Goal: Transaction & Acquisition: Book appointment/travel/reservation

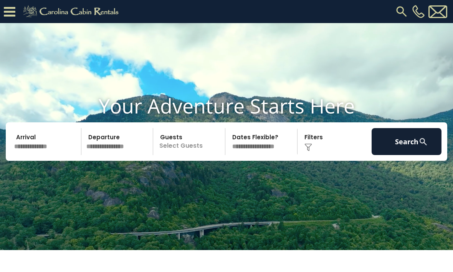
click at [38, 155] on input "text" at bounding box center [47, 141] width 70 height 27
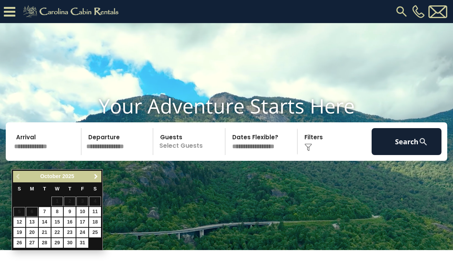
click at [95, 172] on link "Next" at bounding box center [96, 177] width 10 height 10
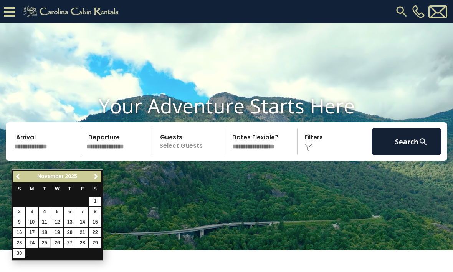
click at [47, 243] on link "25" at bounding box center [45, 243] width 12 height 10
type input "********"
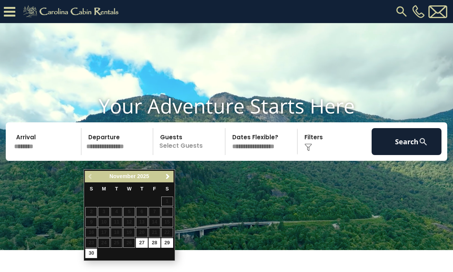
click at [94, 250] on link "30" at bounding box center [91, 253] width 12 height 10
type input "********"
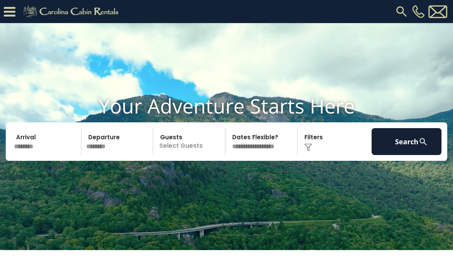
click at [195, 155] on p "Select Guests" at bounding box center [191, 141] width 70 height 27
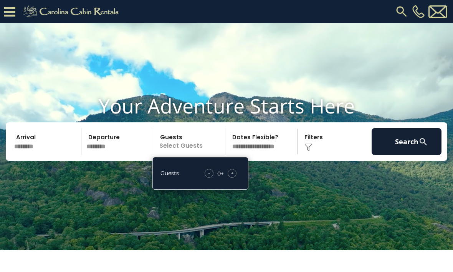
click at [236, 177] on div "+" at bounding box center [232, 173] width 9 height 9
click at [235, 177] on div "+" at bounding box center [232, 173] width 9 height 9
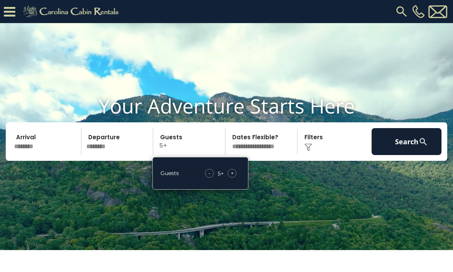
click at [235, 177] on div "+" at bounding box center [232, 173] width 9 height 9
click at [234, 177] on div "+" at bounding box center [232, 173] width 9 height 9
click at [235, 177] on div "+" at bounding box center [232, 173] width 9 height 9
click at [327, 172] on div "Your Adventure Starts Here Arrival ******** Departure ******** Guests 8+ Guests…" at bounding box center [226, 133] width 453 height 78
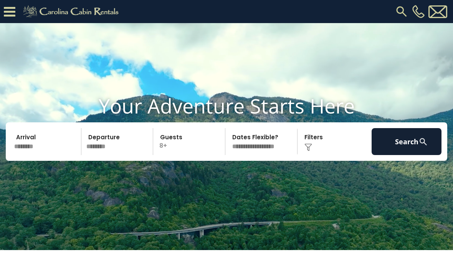
click at [312, 151] on img at bounding box center [309, 147] width 8 height 8
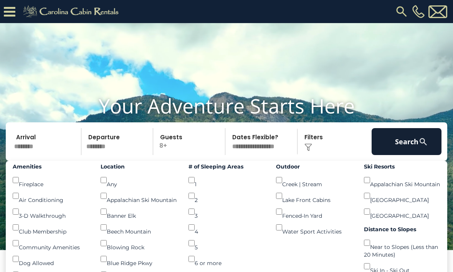
click at [20, 188] on div "Fireplace ()" at bounding box center [51, 180] width 76 height 16
click at [24, 188] on div "Fireplace ()" at bounding box center [51, 180] width 76 height 16
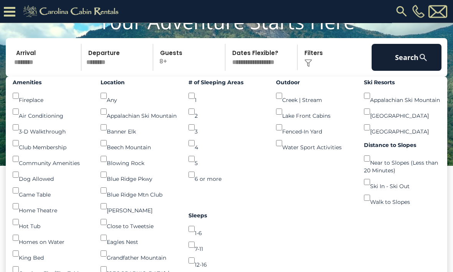
scroll to position [61, 0]
click at [409, 71] on button "Search" at bounding box center [407, 57] width 70 height 27
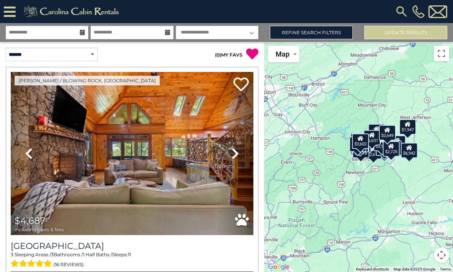
click at [237, 158] on icon at bounding box center [236, 153] width 8 height 12
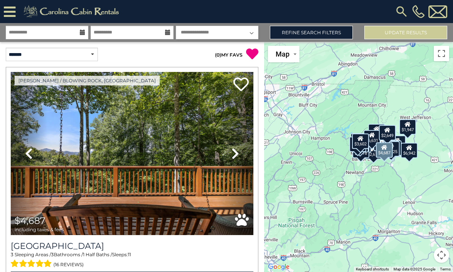
click at [237, 155] on icon at bounding box center [236, 153] width 8 height 12
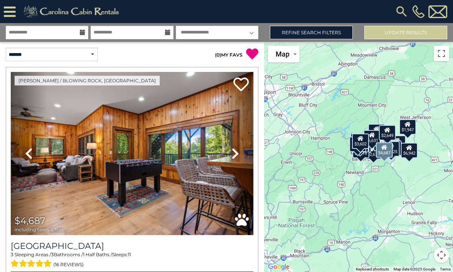
click at [236, 158] on icon at bounding box center [236, 153] width 8 height 12
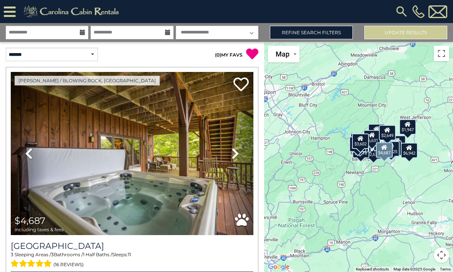
click at [235, 157] on icon at bounding box center [236, 153] width 8 height 12
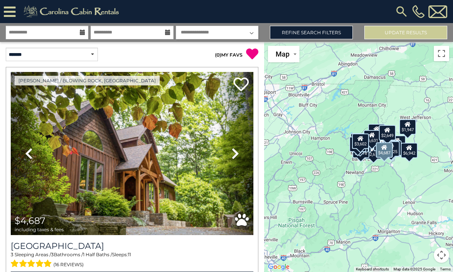
click at [237, 158] on icon at bounding box center [236, 153] width 8 height 12
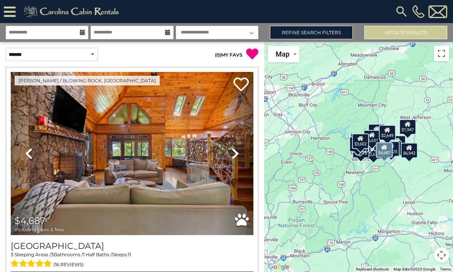
click at [232, 155] on icon at bounding box center [236, 153] width 8 height 12
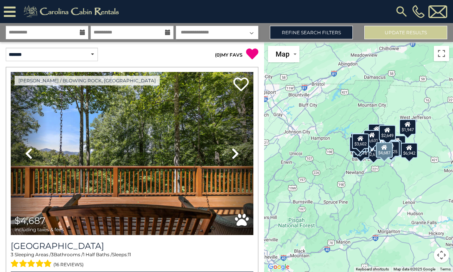
click at [236, 160] on link "Next" at bounding box center [235, 153] width 36 height 163
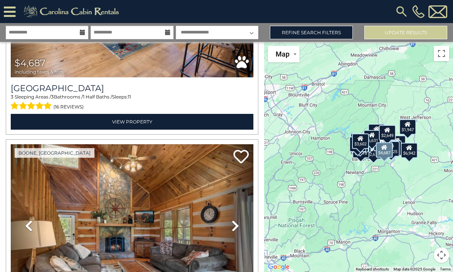
scroll to position [116, 0]
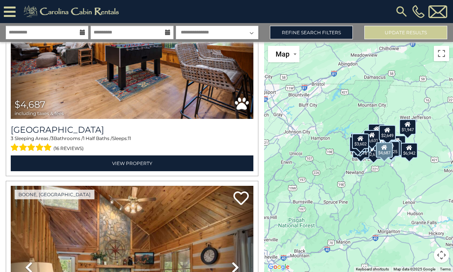
click at [176, 161] on link "View Property" at bounding box center [132, 163] width 243 height 16
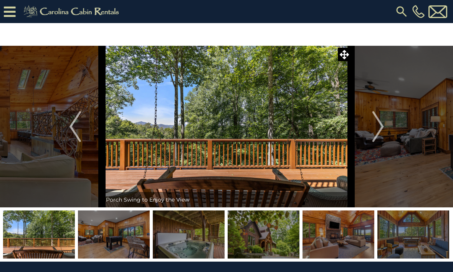
click at [384, 128] on img "Next" at bounding box center [378, 126] width 12 height 31
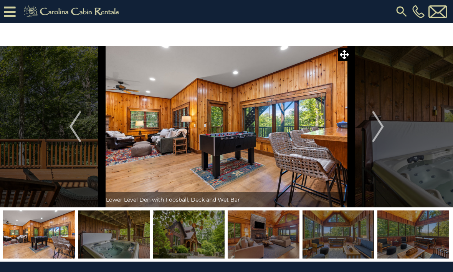
click at [376, 128] on img "Next" at bounding box center [378, 126] width 12 height 31
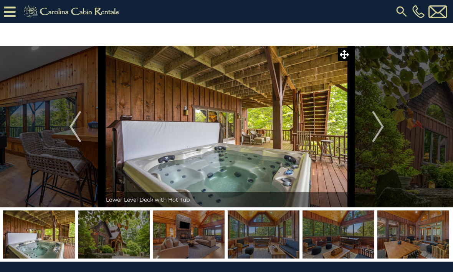
click at [380, 130] on img "Next" at bounding box center [378, 126] width 12 height 31
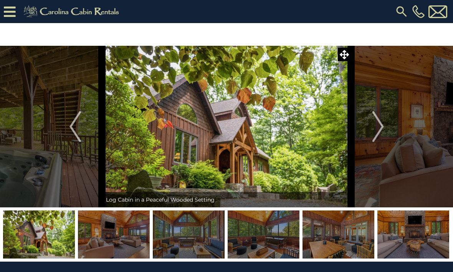
click at [378, 128] on img "Next" at bounding box center [378, 126] width 12 height 31
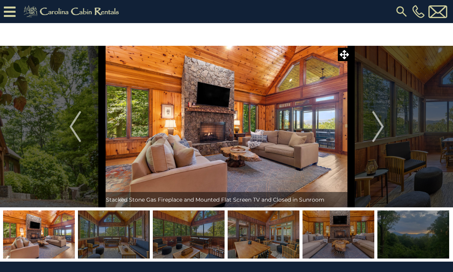
click at [383, 132] on img "Next" at bounding box center [378, 126] width 12 height 31
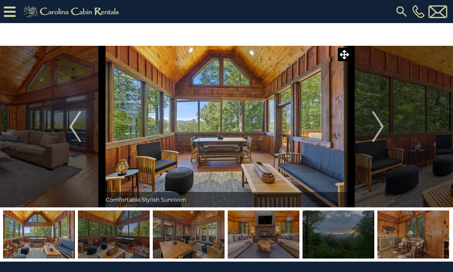
click at [377, 135] on img "Next" at bounding box center [378, 126] width 12 height 31
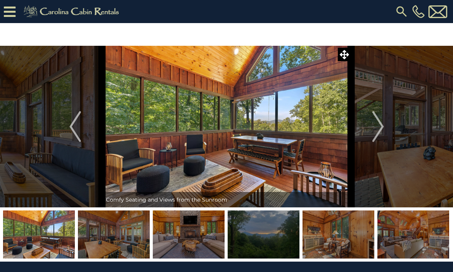
click at [376, 133] on img "Next" at bounding box center [378, 126] width 12 height 31
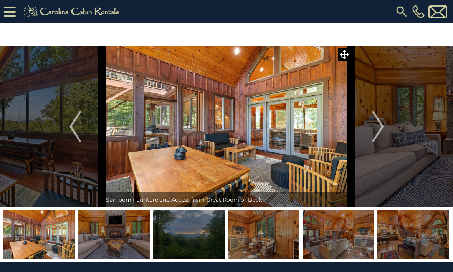
click at [380, 133] on img "Next" at bounding box center [378, 126] width 12 height 31
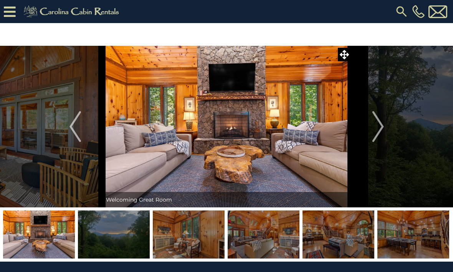
click at [378, 128] on img "Next" at bounding box center [378, 126] width 12 height 31
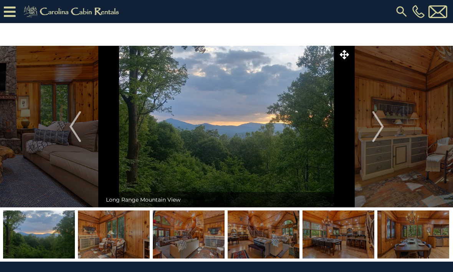
click at [376, 133] on img "Next" at bounding box center [378, 126] width 12 height 31
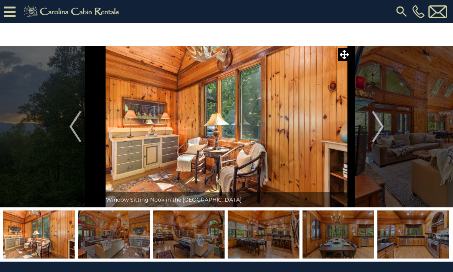
click at [375, 129] on img "Next" at bounding box center [378, 126] width 12 height 31
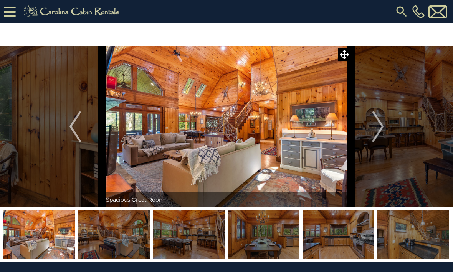
click at [376, 128] on img "Next" at bounding box center [378, 126] width 12 height 31
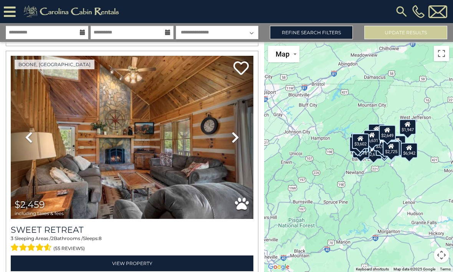
scroll to position [246, 0]
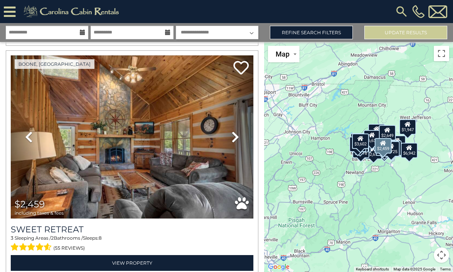
click at [235, 138] on icon at bounding box center [236, 137] width 8 height 12
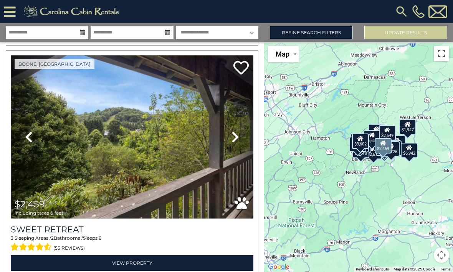
click at [230, 139] on link "Next" at bounding box center [235, 136] width 36 height 163
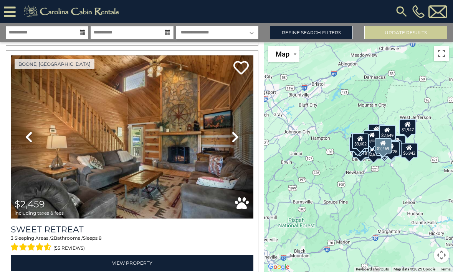
click at [237, 142] on icon at bounding box center [236, 137] width 8 height 12
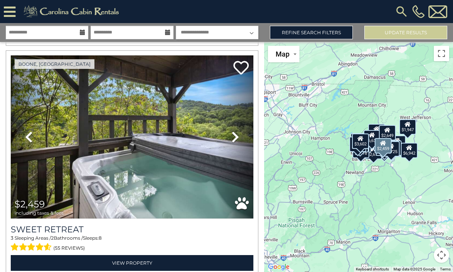
click at [236, 141] on icon at bounding box center [236, 137] width 8 height 12
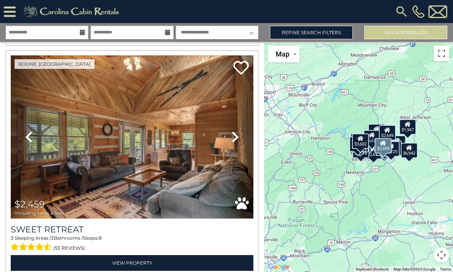
click at [239, 141] on icon at bounding box center [236, 137] width 8 height 12
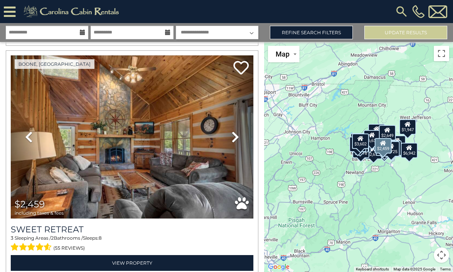
click at [240, 137] on link "Next" at bounding box center [235, 136] width 36 height 163
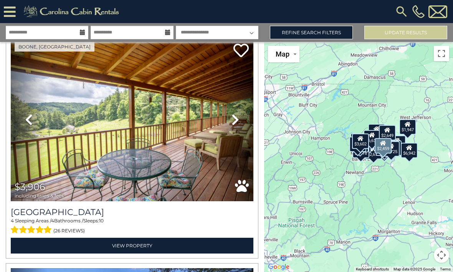
scroll to position [493, 0]
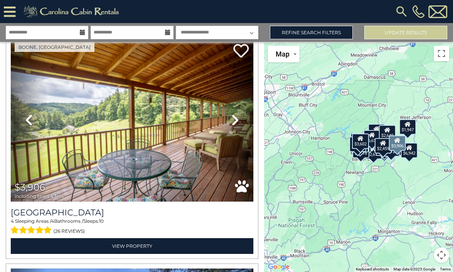
click at [239, 119] on icon at bounding box center [236, 120] width 8 height 12
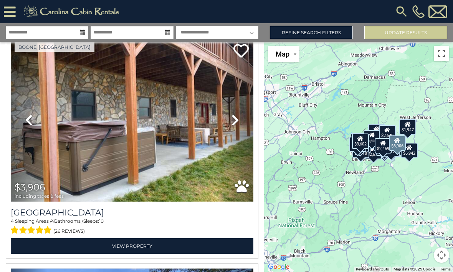
click at [239, 123] on link "Next" at bounding box center [235, 119] width 36 height 163
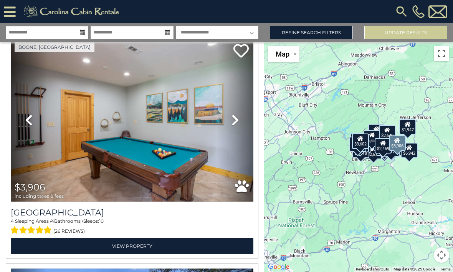
click at [234, 118] on icon at bounding box center [236, 120] width 8 height 12
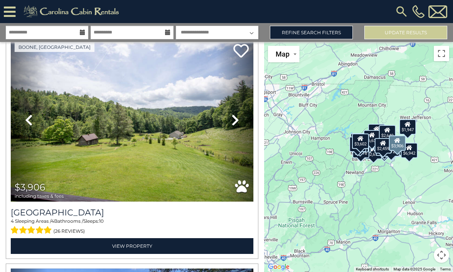
click at [227, 121] on link "Next" at bounding box center [235, 119] width 36 height 163
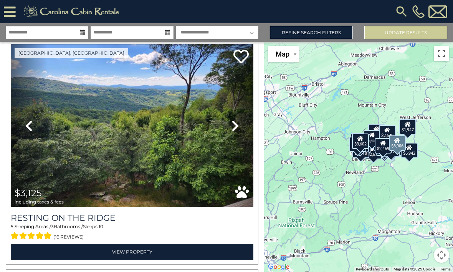
scroll to position [717, 0]
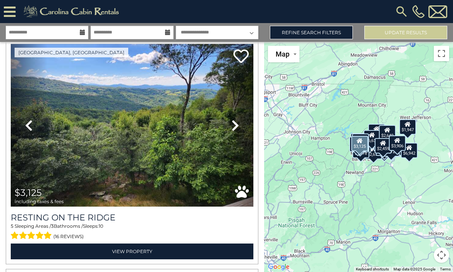
click at [232, 126] on icon at bounding box center [236, 125] width 8 height 12
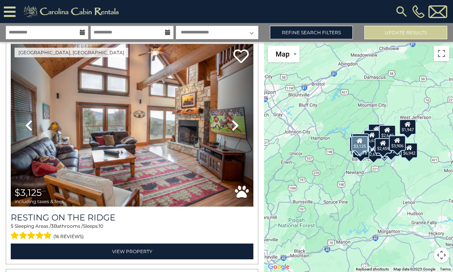
click at [235, 128] on icon at bounding box center [236, 125] width 8 height 12
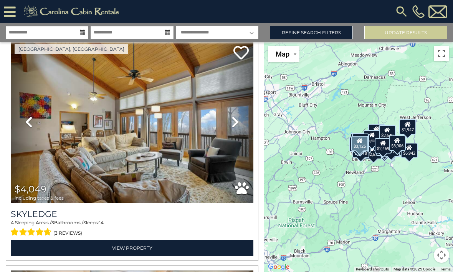
scroll to position [952, 0]
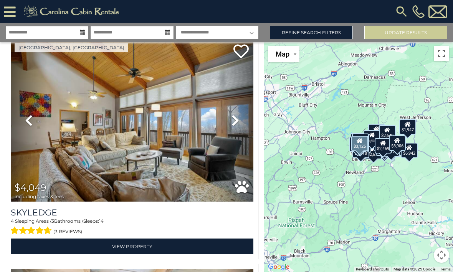
click at [238, 124] on icon at bounding box center [236, 120] width 8 height 12
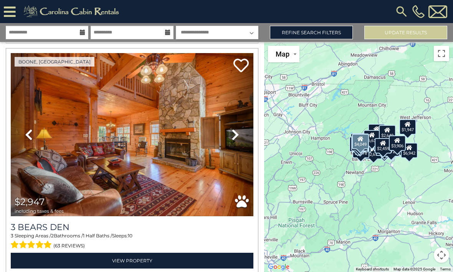
scroll to position [2537, 0]
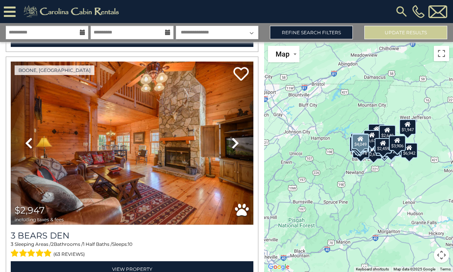
click at [233, 147] on icon at bounding box center [236, 143] width 8 height 12
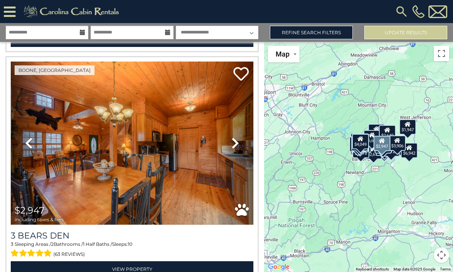
click at [238, 147] on icon at bounding box center [236, 143] width 8 height 12
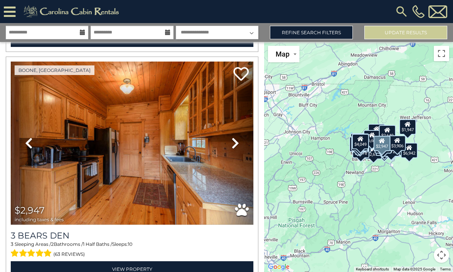
click at [240, 151] on link "Next" at bounding box center [235, 142] width 36 height 163
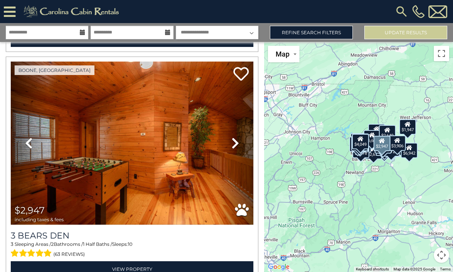
click at [241, 146] on link "Next" at bounding box center [235, 142] width 36 height 163
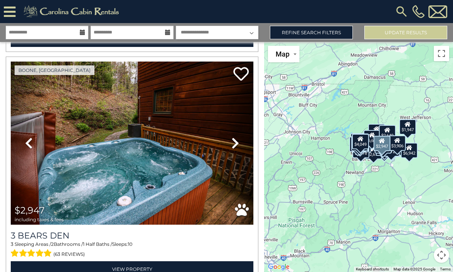
click at [239, 148] on icon at bounding box center [236, 143] width 8 height 12
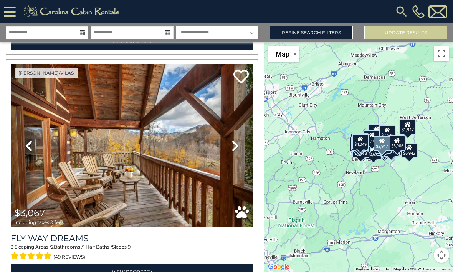
scroll to position [2766, 0]
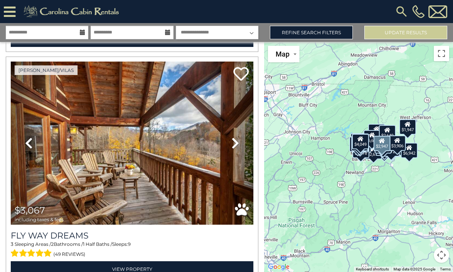
click at [241, 144] on link "Next" at bounding box center [235, 142] width 36 height 163
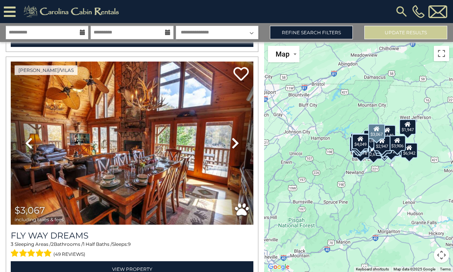
click at [237, 146] on icon at bounding box center [236, 143] width 8 height 12
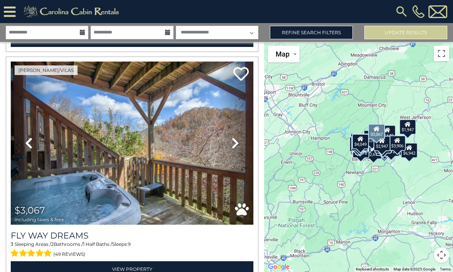
click at [236, 147] on icon at bounding box center [236, 143] width 8 height 12
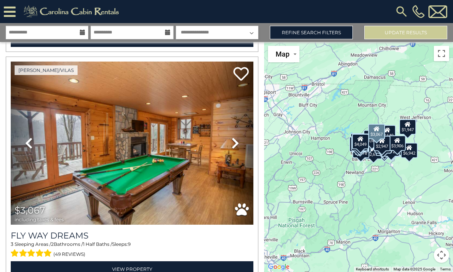
click at [232, 146] on icon at bounding box center [236, 143] width 8 height 12
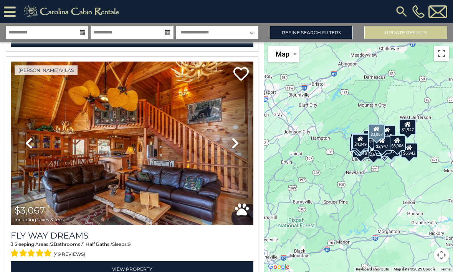
click at [233, 141] on icon at bounding box center [236, 143] width 8 height 12
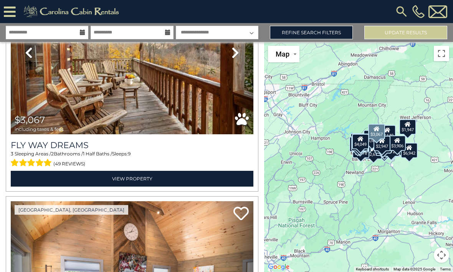
scroll to position [2857, 0]
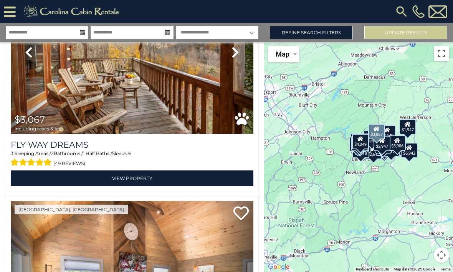
click at [110, 176] on link "View Property" at bounding box center [132, 178] width 243 height 16
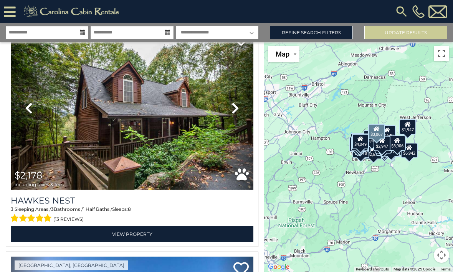
scroll to position [3490, 0]
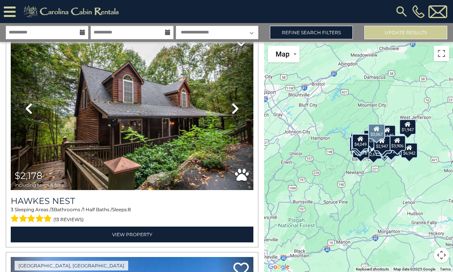
click at [235, 108] on icon at bounding box center [236, 108] width 8 height 12
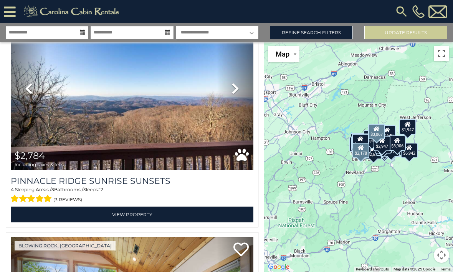
scroll to position [3747, 0]
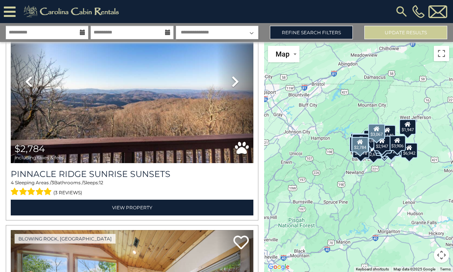
click at [243, 83] on link "Next" at bounding box center [235, 81] width 36 height 163
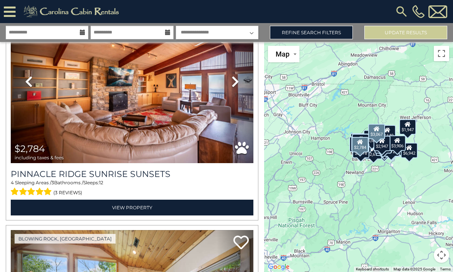
click at [239, 89] on link "Next" at bounding box center [235, 81] width 36 height 163
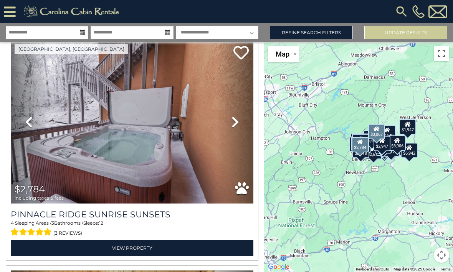
scroll to position [3704, 0]
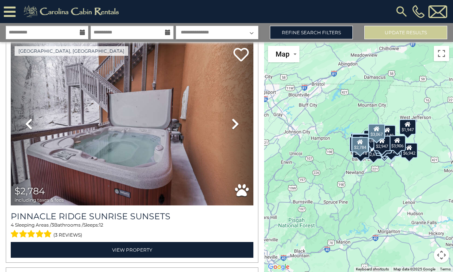
click at [234, 123] on icon at bounding box center [236, 124] width 8 height 12
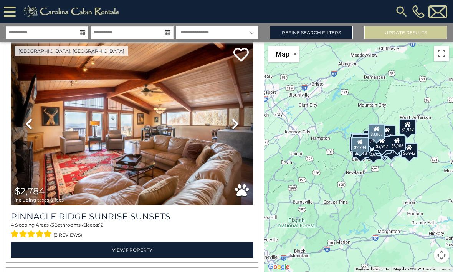
click at [238, 128] on icon at bounding box center [236, 124] width 8 height 12
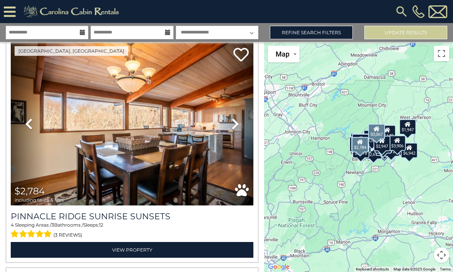
click at [237, 128] on icon at bounding box center [236, 124] width 8 height 12
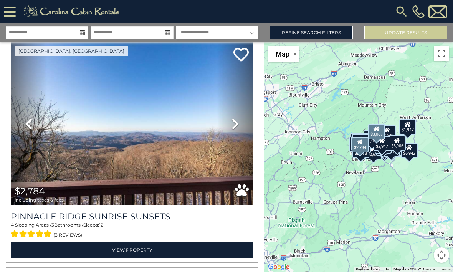
click at [233, 129] on icon at bounding box center [236, 124] width 8 height 12
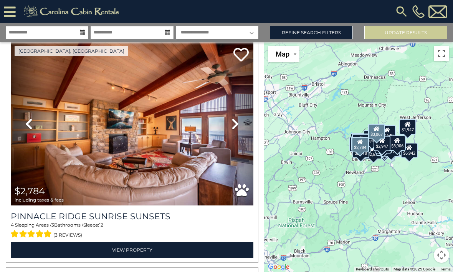
click at [234, 130] on link "Next" at bounding box center [235, 123] width 36 height 163
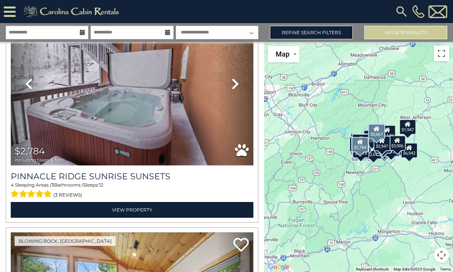
scroll to position [3714, 0]
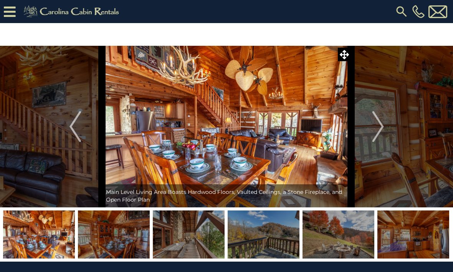
click at [385, 240] on img at bounding box center [414, 234] width 72 height 48
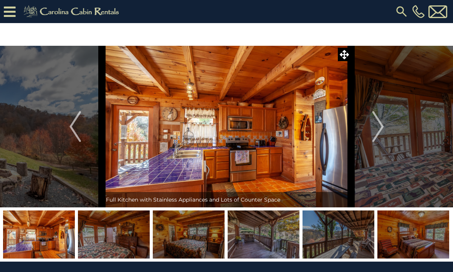
click at [384, 129] on button "Next" at bounding box center [378, 126] width 54 height 161
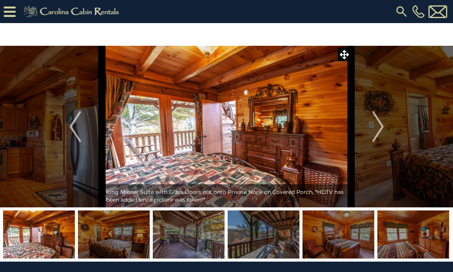
click at [381, 127] on img "Next" at bounding box center [378, 126] width 12 height 31
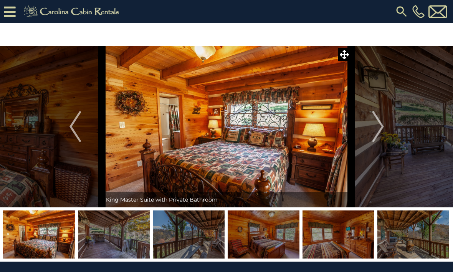
click at [378, 128] on img "Next" at bounding box center [378, 126] width 12 height 31
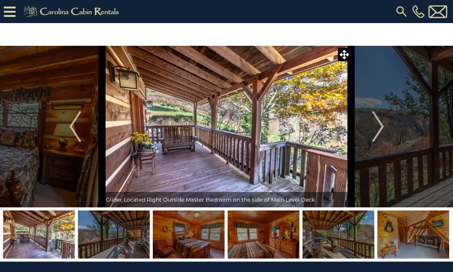
click at [375, 130] on img "Next" at bounding box center [378, 126] width 12 height 31
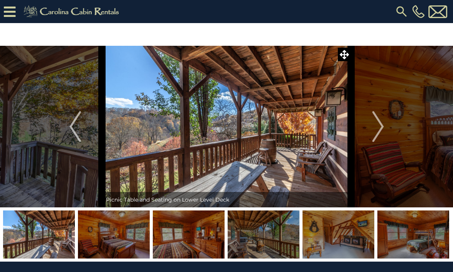
click at [378, 129] on img "Next" at bounding box center [378, 126] width 12 height 31
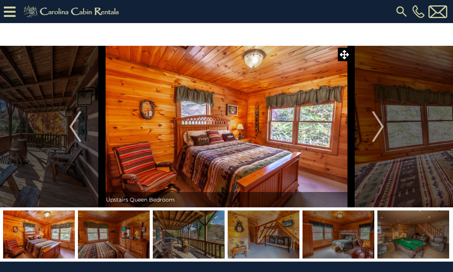
click at [383, 128] on img "Next" at bounding box center [378, 126] width 12 height 31
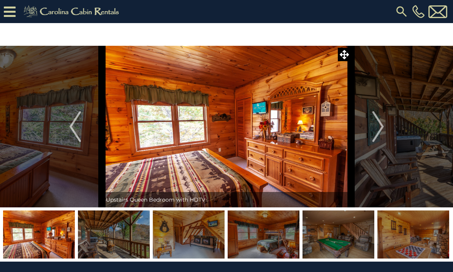
click at [378, 129] on img "Next" at bounding box center [378, 126] width 12 height 31
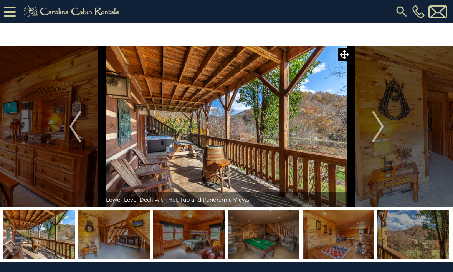
click at [379, 126] on img "Next" at bounding box center [378, 126] width 12 height 31
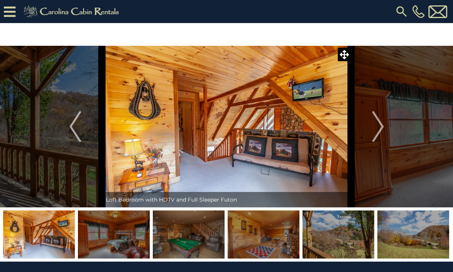
click at [377, 131] on img "Next" at bounding box center [378, 126] width 12 height 31
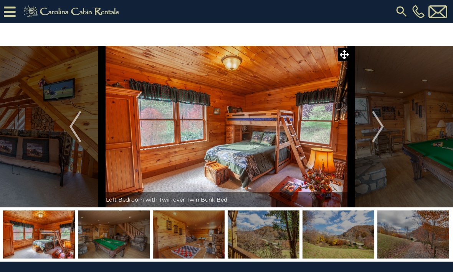
click at [378, 126] on img "Next" at bounding box center [378, 126] width 12 height 31
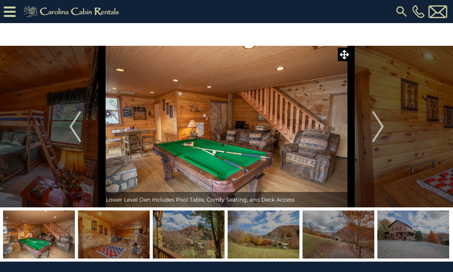
click at [381, 129] on img "Next" at bounding box center [378, 126] width 12 height 31
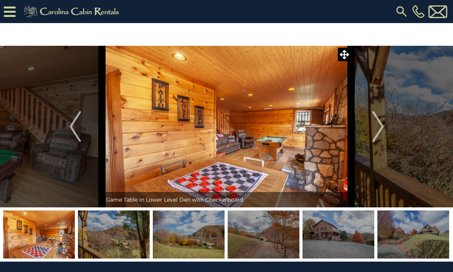
click at [375, 130] on img "Next" at bounding box center [378, 126] width 12 height 31
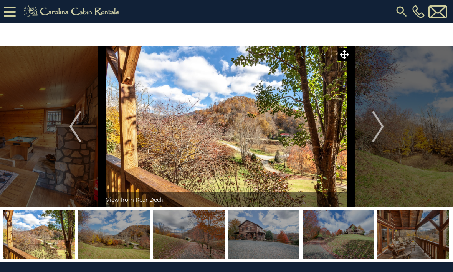
click at [376, 128] on img "Next" at bounding box center [378, 126] width 12 height 31
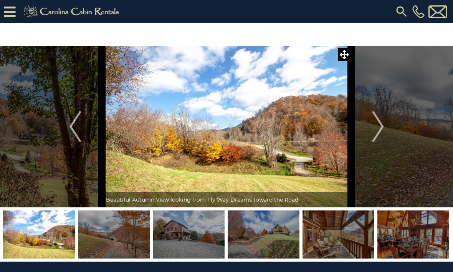
click at [377, 127] on img "Next" at bounding box center [378, 126] width 12 height 31
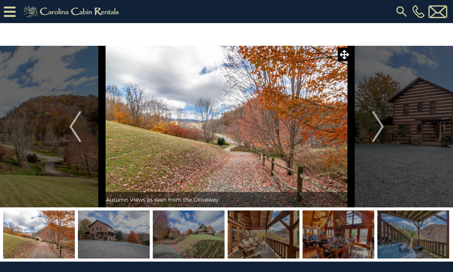
click at [380, 127] on img "Next" at bounding box center [378, 126] width 12 height 31
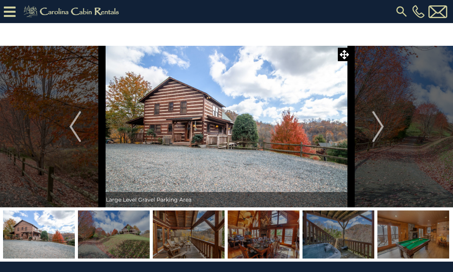
click at [377, 127] on img "Next" at bounding box center [378, 126] width 12 height 31
